Goal: Information Seeking & Learning: Learn about a topic

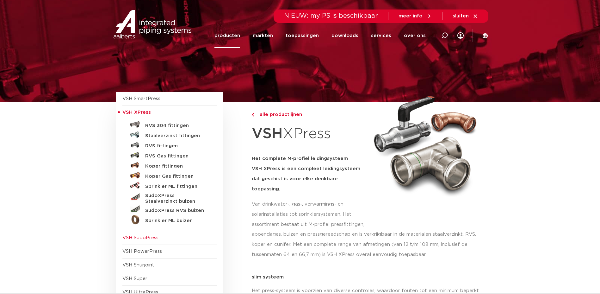
click at [162, 239] on span "VSH SudoPress" at bounding box center [169, 238] width 94 height 14
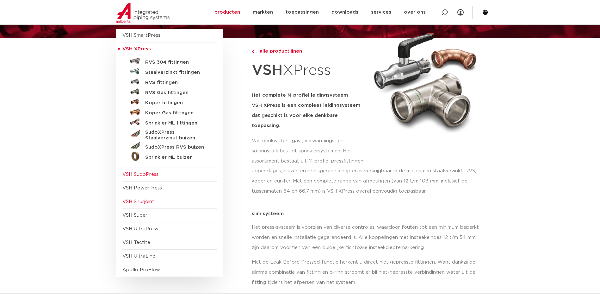
scroll to position [95, 0]
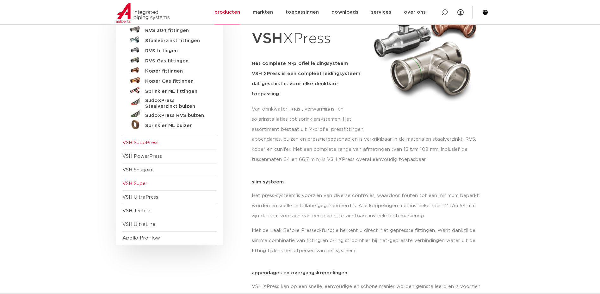
click at [142, 181] on span "VSH Super" at bounding box center [134, 183] width 25 height 5
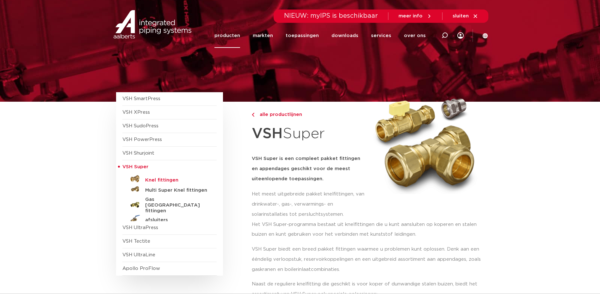
click at [160, 177] on h5 "Knel fittingen" at bounding box center [176, 180] width 63 height 6
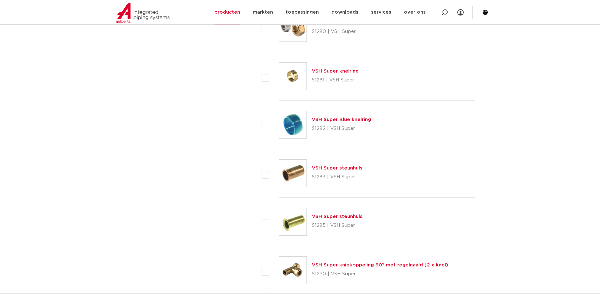
scroll to position [2151, 0]
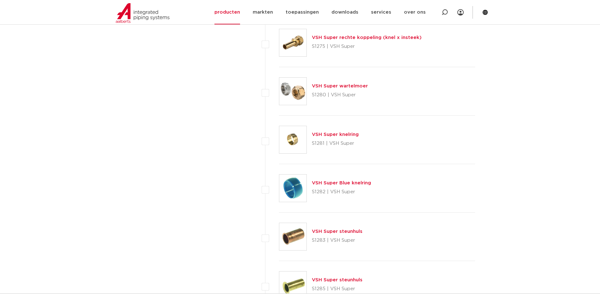
click at [332, 184] on link "VSH Super Blue knelring" at bounding box center [341, 182] width 59 height 5
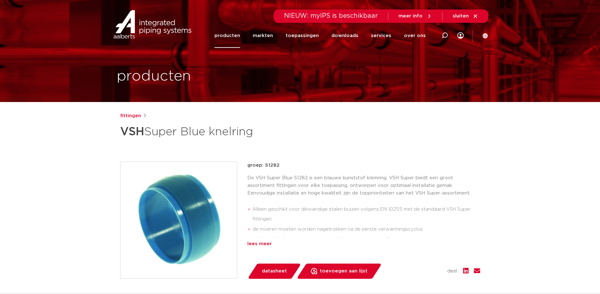
click at [262, 242] on div "lees meer" at bounding box center [363, 244] width 233 height 8
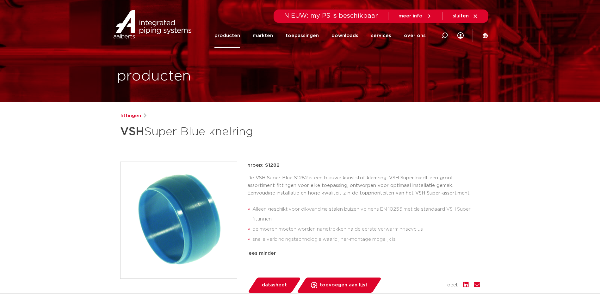
scroll to position [63, 0]
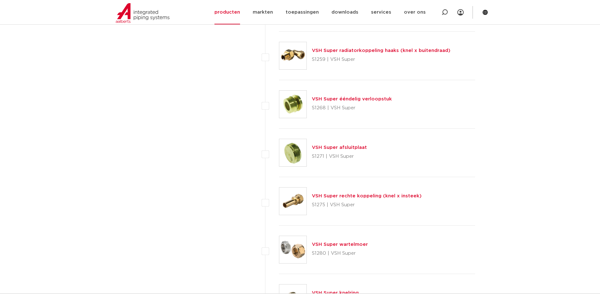
scroll to position [1930, 0]
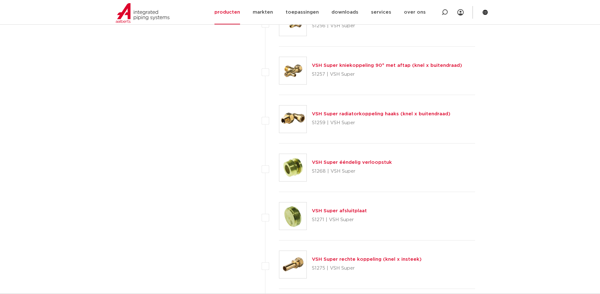
click at [351, 162] on link "VSH Super ééndelig verloopstuk" at bounding box center [352, 162] width 80 height 5
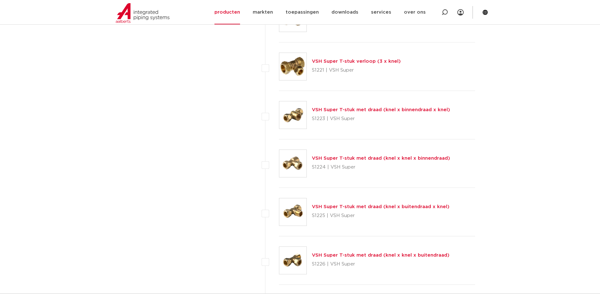
scroll to position [823, 0]
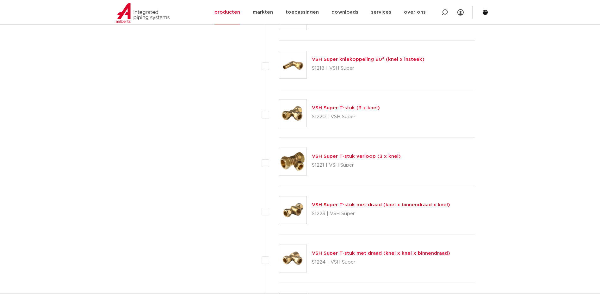
click at [354, 109] on link "VSH Super T-stuk (3 x knel)" at bounding box center [346, 107] width 68 height 5
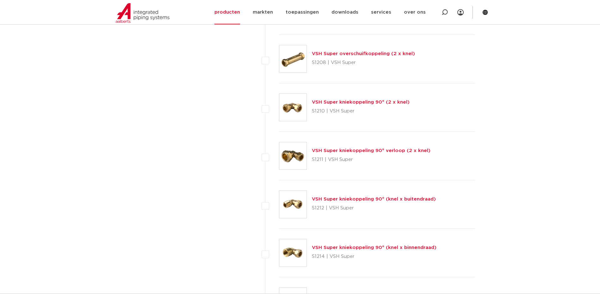
scroll to position [506, 0]
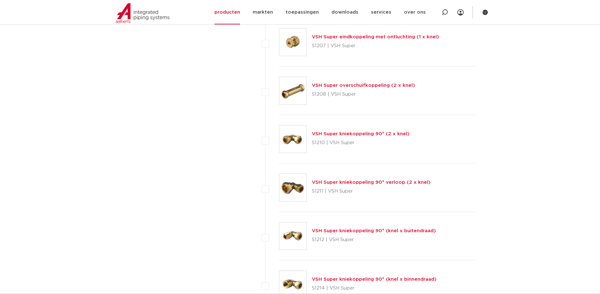
click at [338, 134] on link "VSH Super kniekoppeling 90° (2 x knel)" at bounding box center [361, 133] width 98 height 5
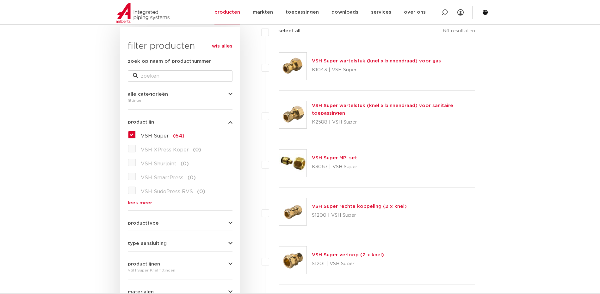
scroll to position [32, 0]
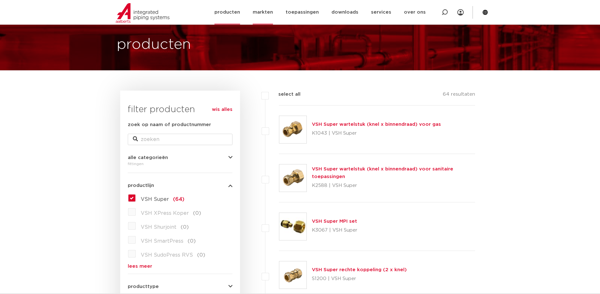
click at [266, 13] on link "markten" at bounding box center [263, 12] width 20 height 24
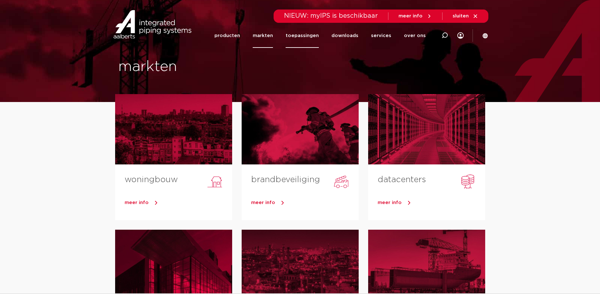
click at [299, 35] on link "toepassingen" at bounding box center [302, 35] width 33 height 24
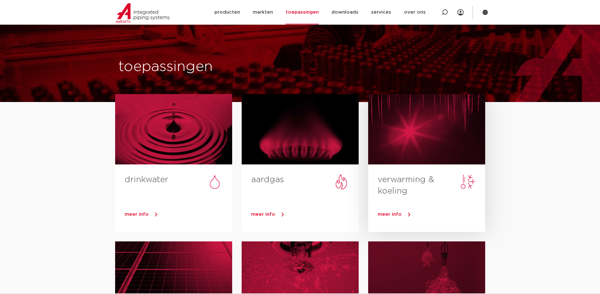
scroll to position [32, 0]
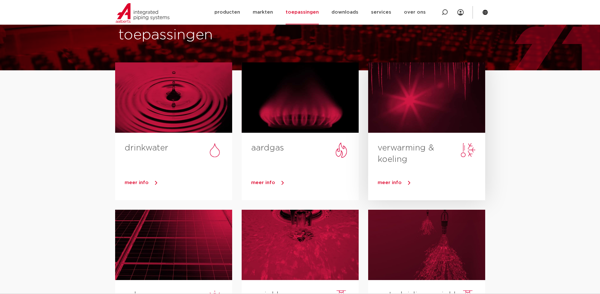
click at [432, 127] on div at bounding box center [426, 97] width 117 height 70
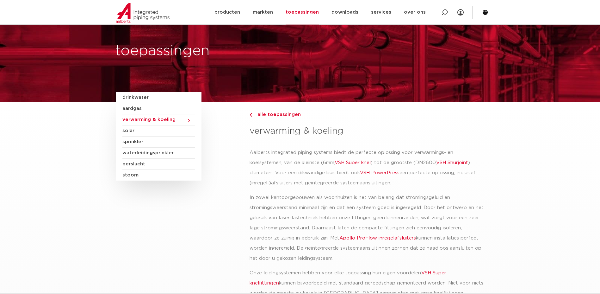
scroll to position [32, 0]
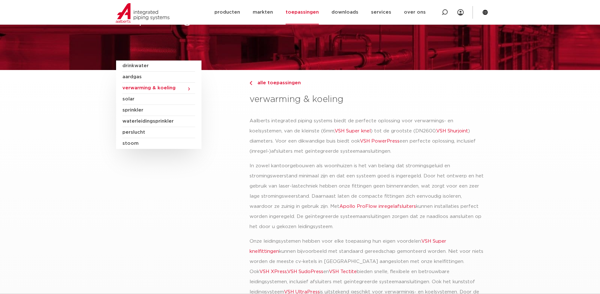
click at [456, 131] on link "VSH Shurjoint" at bounding box center [452, 130] width 32 height 5
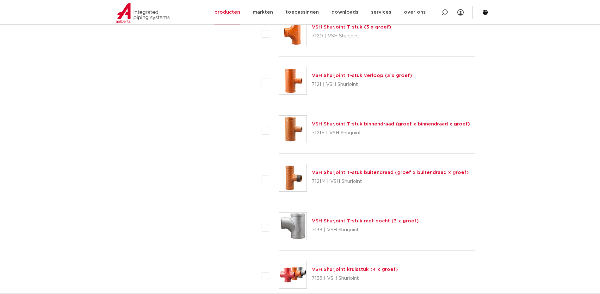
scroll to position [917, 0]
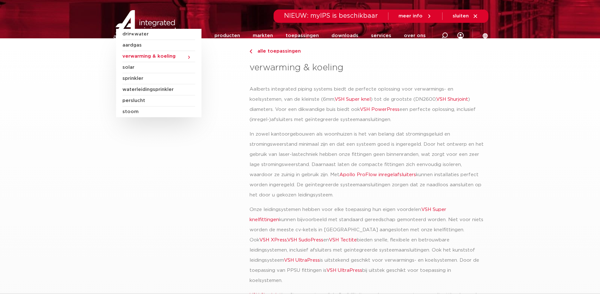
scroll to position [127, 0]
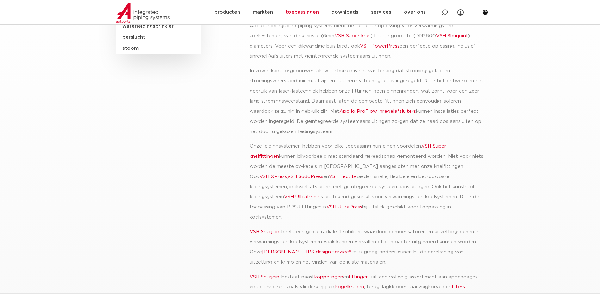
click at [284, 198] on link "VSH UltraPress" at bounding box center [302, 196] width 36 height 5
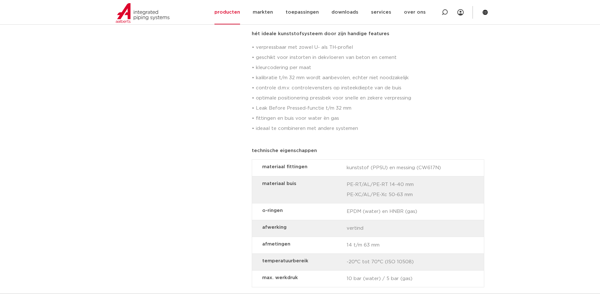
scroll to position [538, 0]
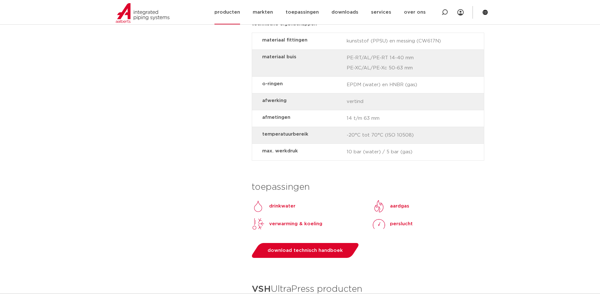
click at [323, 13] on li "toepassingen" at bounding box center [302, 12] width 46 height 24
click at [313, 14] on link "toepassingen" at bounding box center [302, 12] width 33 height 24
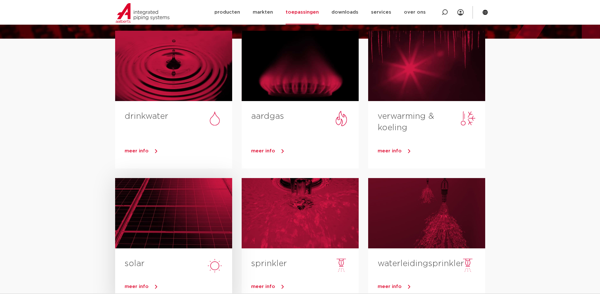
click at [128, 233] on div at bounding box center [173, 213] width 117 height 70
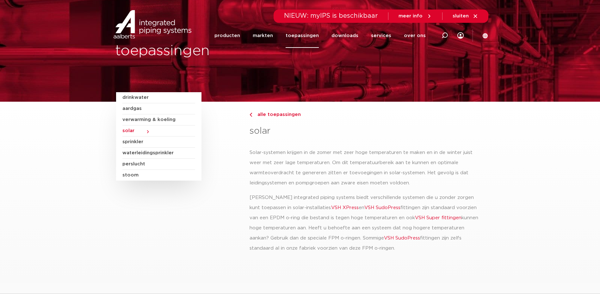
click at [339, 207] on link "VSH XPress" at bounding box center [345, 207] width 28 height 5
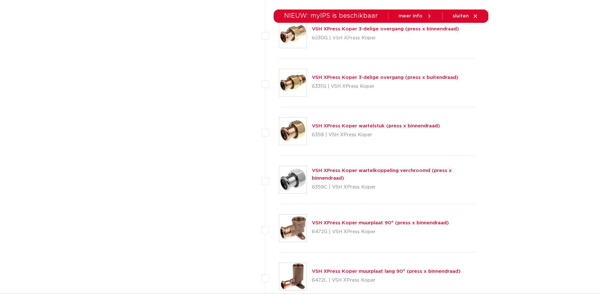
scroll to position [917, 0]
